Goal: Find specific page/section: Find specific page/section

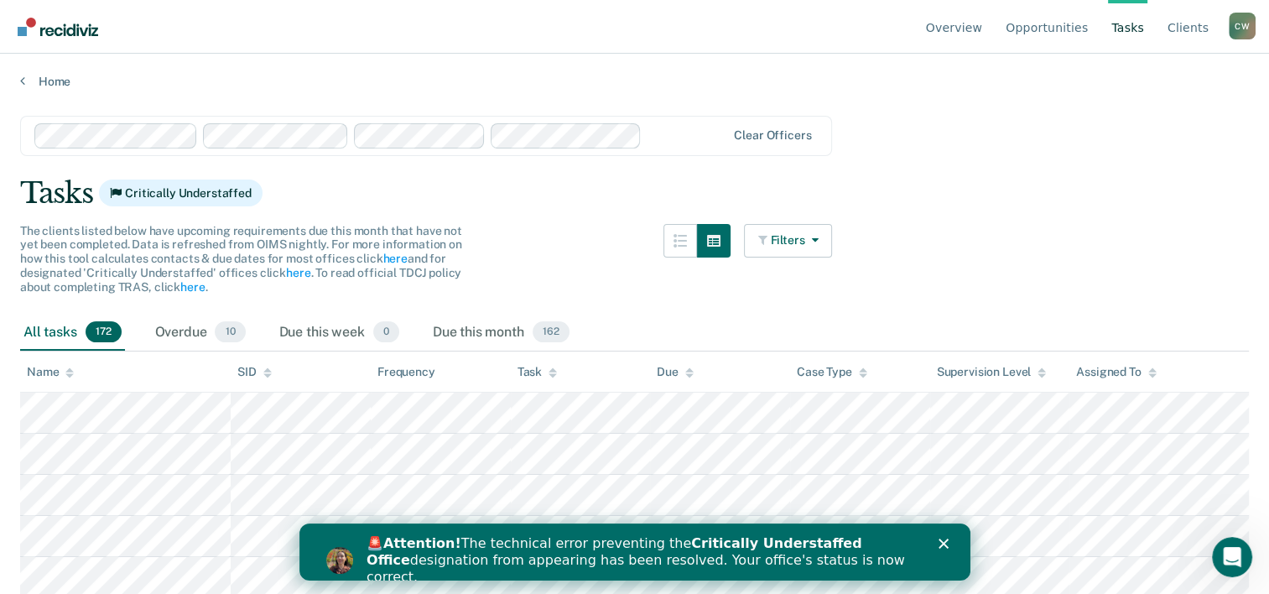
click at [945, 543] on icon "Close" at bounding box center [943, 543] width 10 height 10
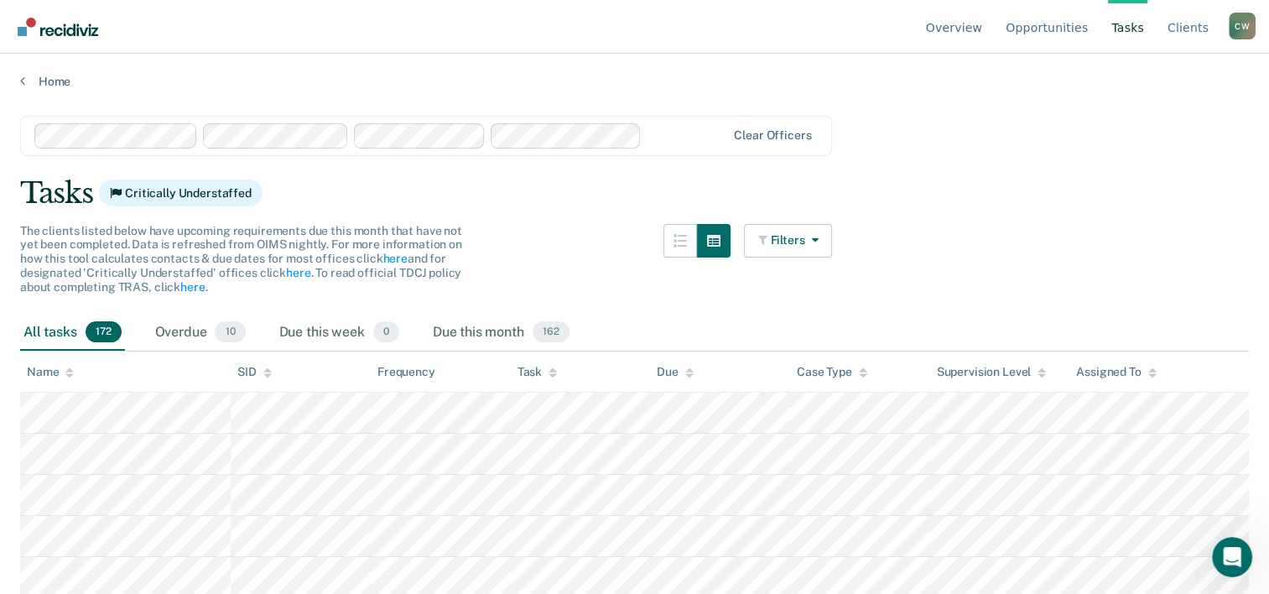
click at [1136, 31] on link "Tasks" at bounding box center [1127, 27] width 39 height 54
click at [1194, 30] on link "Client s" at bounding box center [1188, 27] width 48 height 54
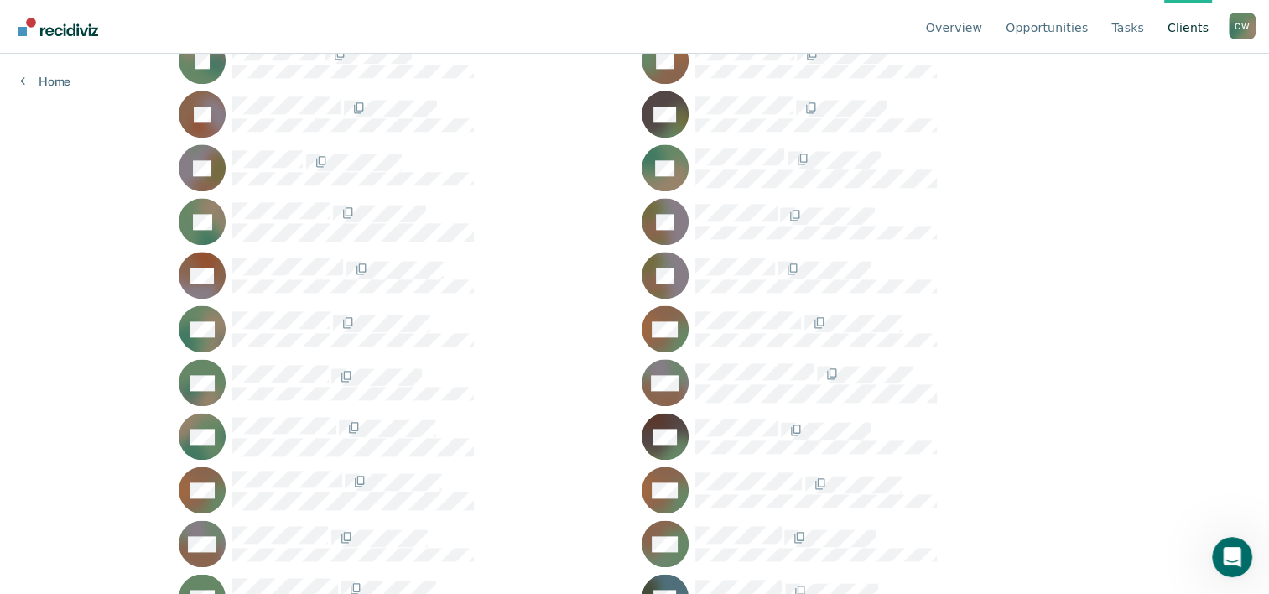
scroll to position [2013, 0]
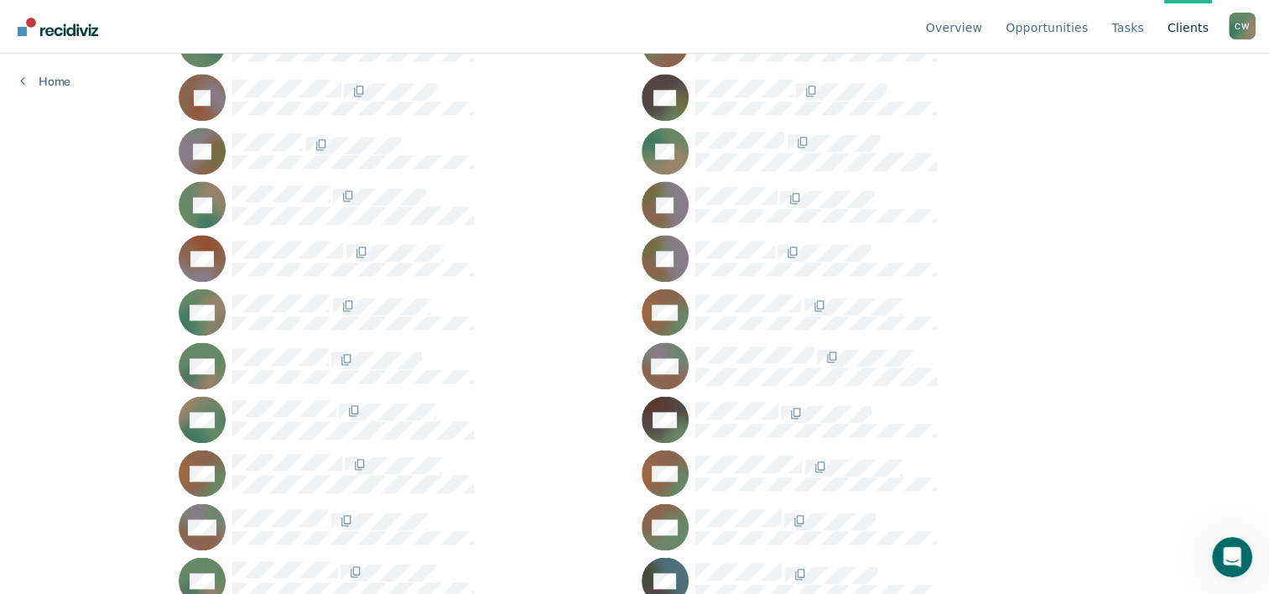
click at [1192, 34] on link "Client s" at bounding box center [1188, 27] width 48 height 54
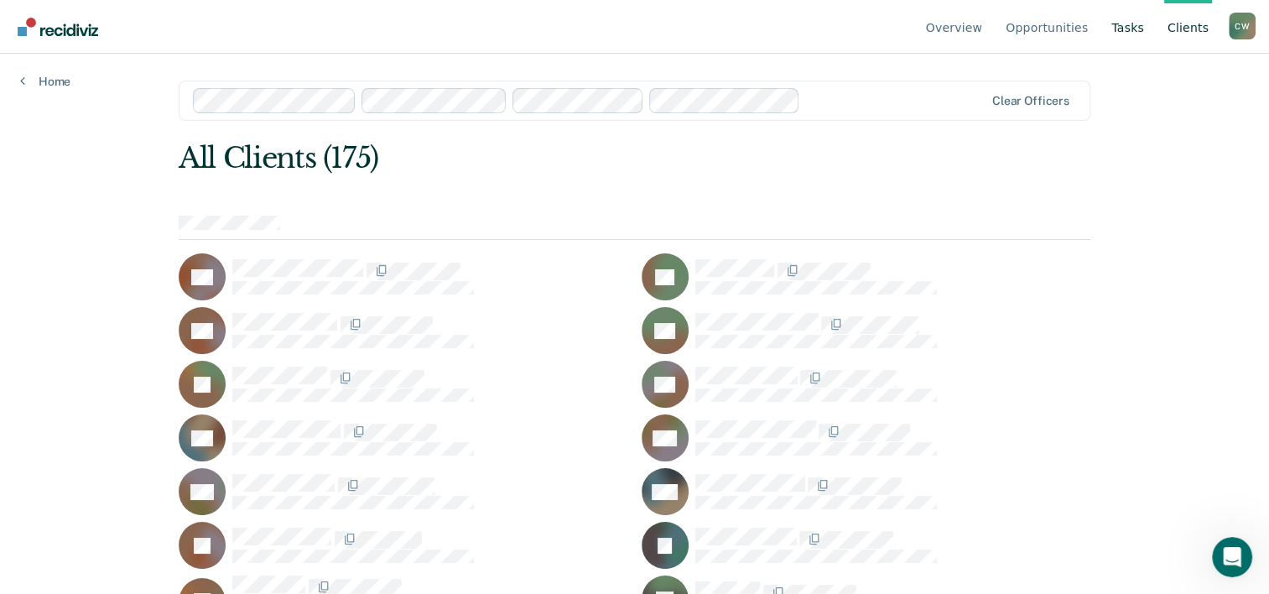
click at [1128, 29] on link "Tasks" at bounding box center [1127, 27] width 39 height 54
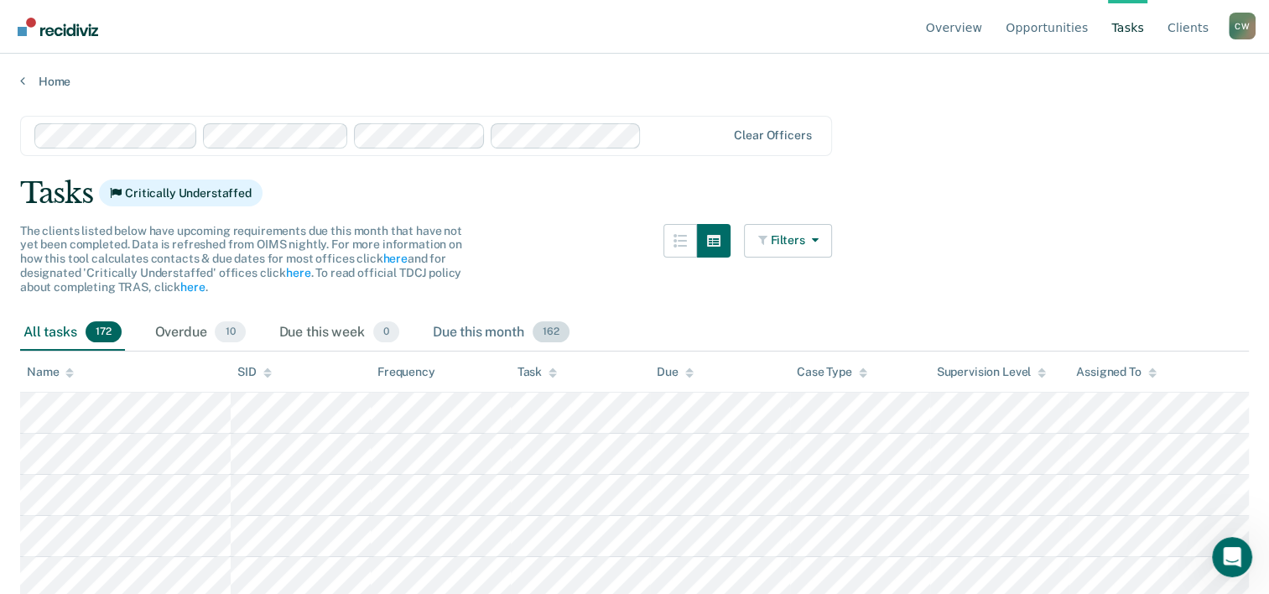
click at [491, 329] on div "Due this month 162" at bounding box center [500, 333] width 143 height 37
click at [1070, 23] on link "Opportunities" at bounding box center [1046, 27] width 89 height 54
